Goal: Navigation & Orientation: Go to known website

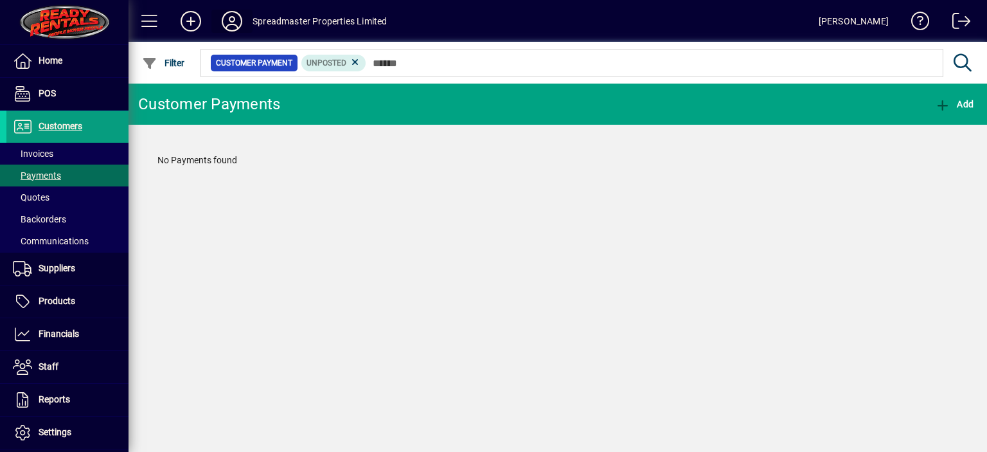
click at [226, 19] on icon at bounding box center [232, 21] width 26 height 21
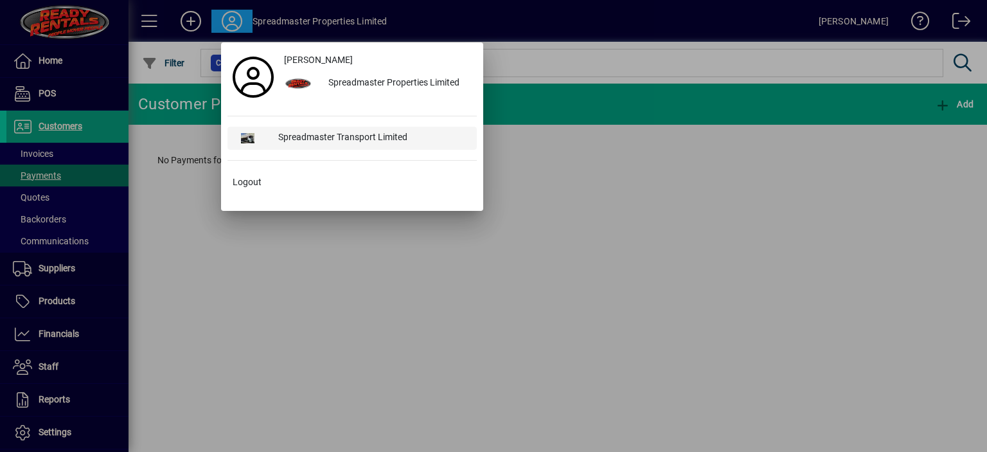
click at [329, 139] on div "Spreadmaster Transport Limited" at bounding box center [372, 138] width 209 height 23
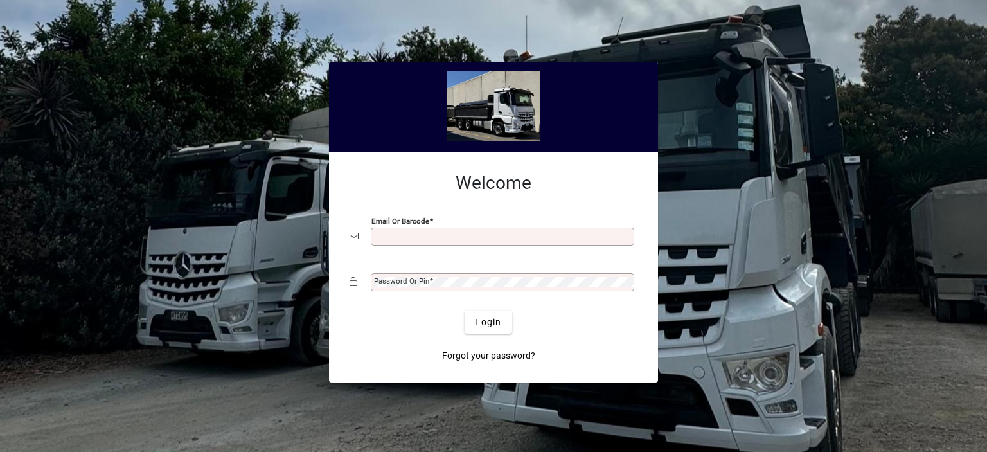
click at [389, 236] on input "Email or Barcode" at bounding box center [504, 236] width 260 height 10
type input "**********"
click at [390, 282] on mat-label "Password or Pin" at bounding box center [401, 280] width 55 height 9
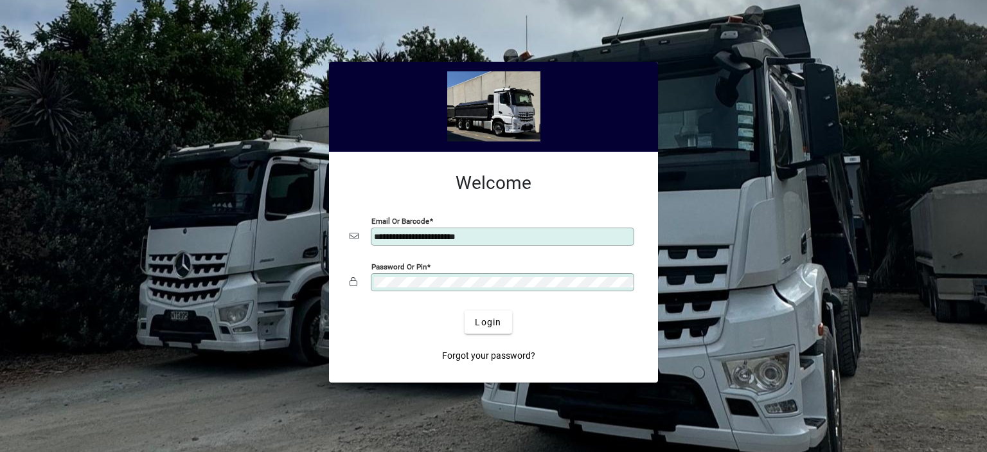
click at [464, 310] on button "Login" at bounding box center [487, 321] width 47 height 23
